Goal: Book appointment/travel/reservation

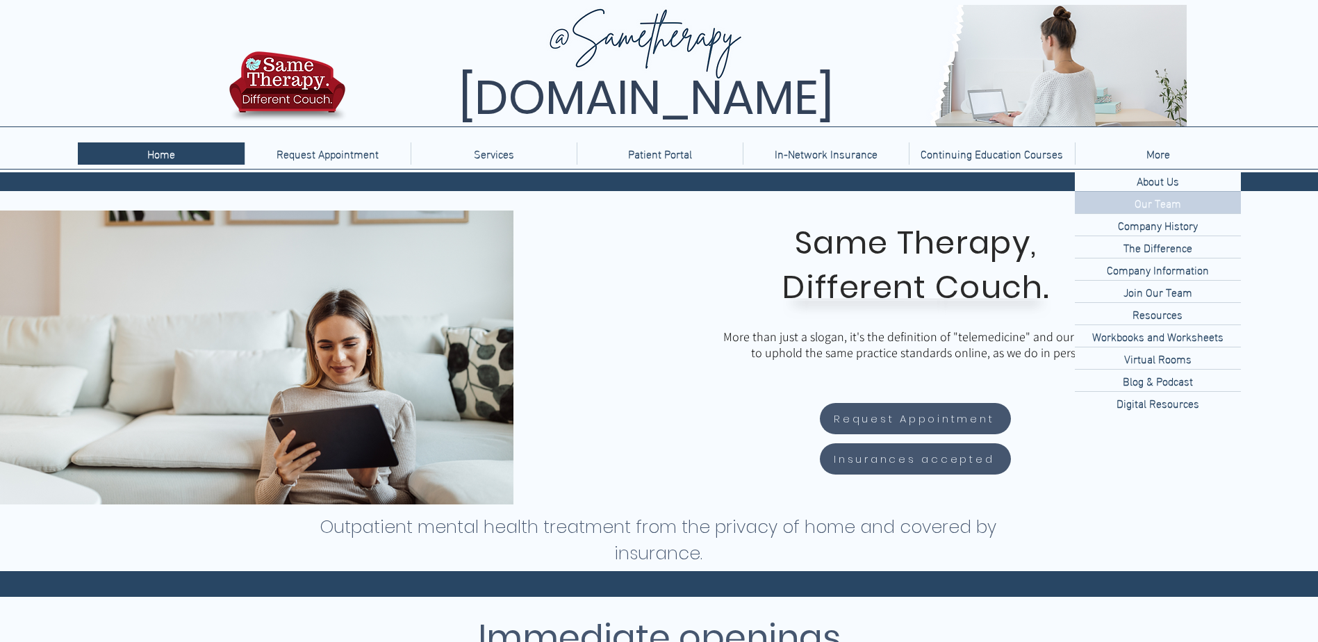
click at [1142, 206] on p "Our Team" at bounding box center [1158, 203] width 58 height 22
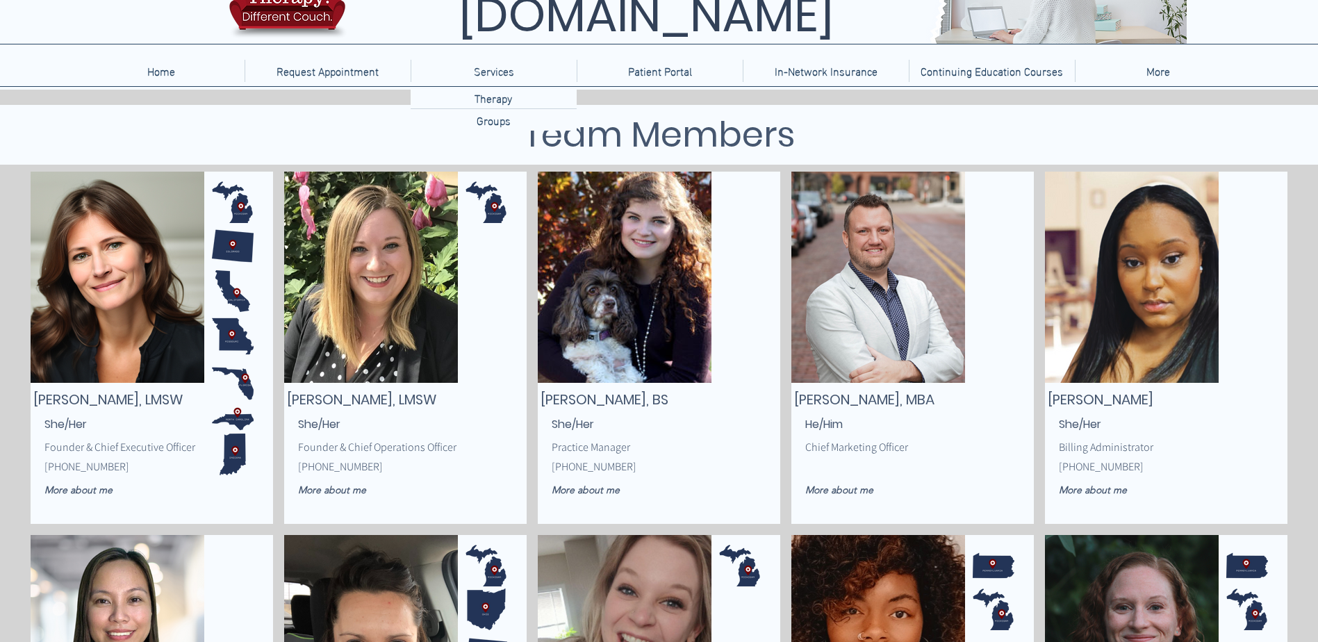
scroll to position [70, 0]
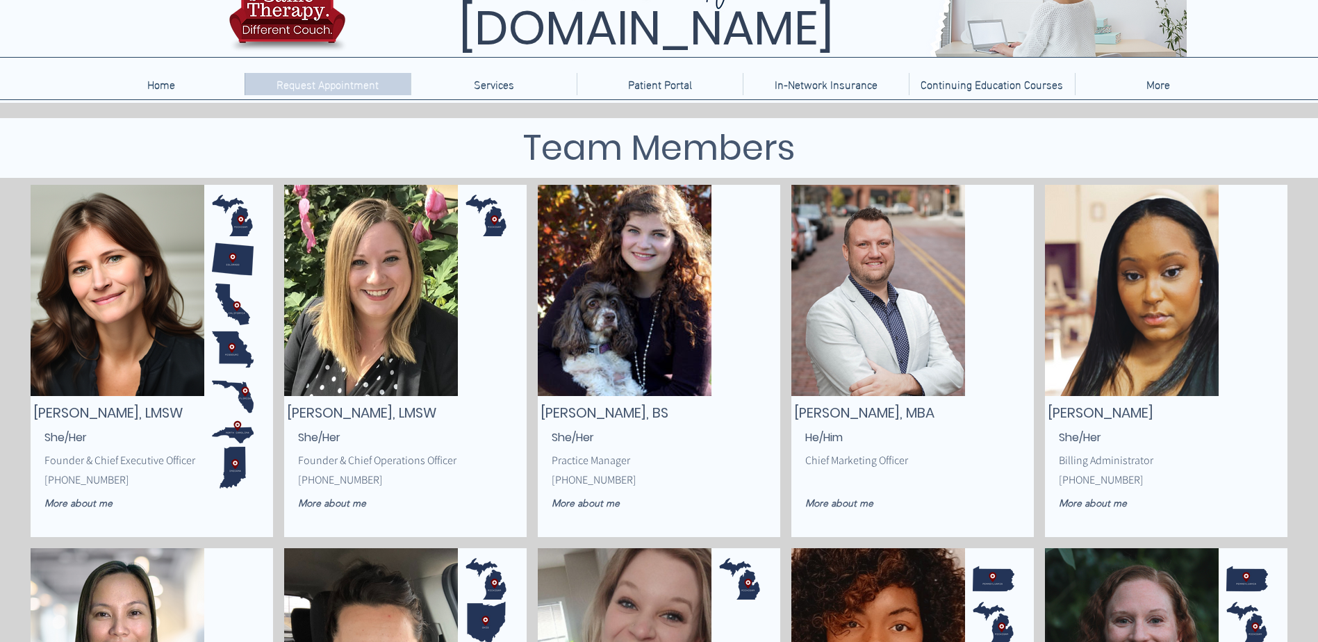
click at [327, 88] on p "Request Appointment" at bounding box center [328, 84] width 116 height 22
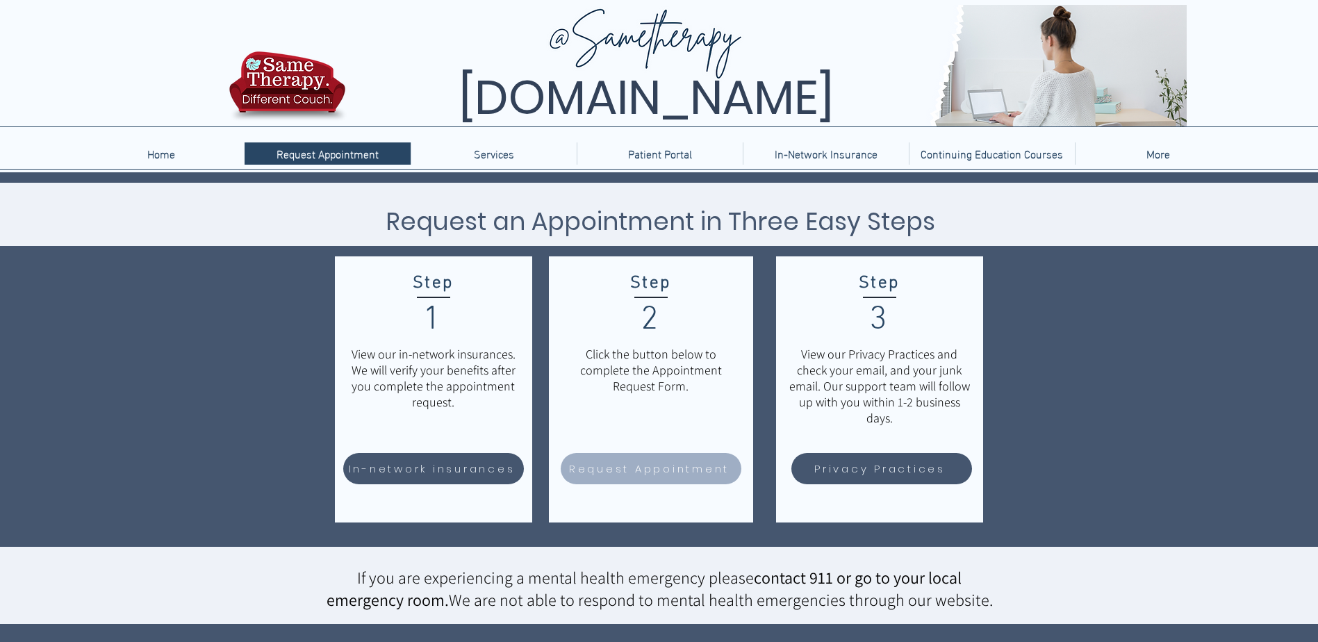
click at [656, 463] on span "Request Appointment" at bounding box center [649, 469] width 161 height 16
